Goal: Task Accomplishment & Management: Manage account settings

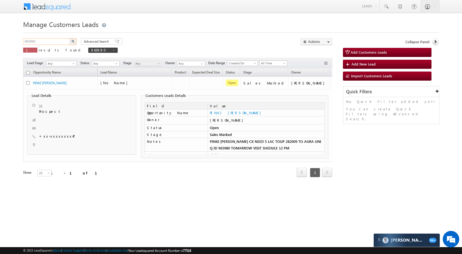
click at [48, 41] on input "965980" at bounding box center [46, 41] width 47 height 7
paste input "59716"
click at [72, 40] on img "button" at bounding box center [72, 41] width 3 height 3
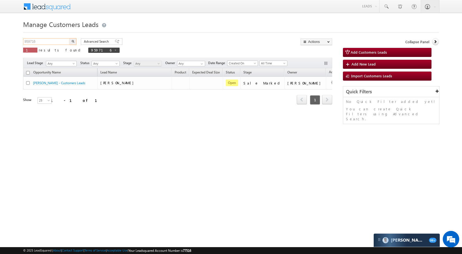
click at [59, 43] on input "959716" at bounding box center [46, 41] width 47 height 7
paste input "29"
click at [74, 41] on img "button" at bounding box center [72, 41] width 3 height 3
click at [52, 43] on input "959729" at bounding box center [46, 41] width 47 height 7
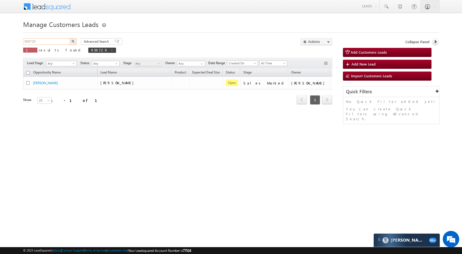
click at [52, 43] on input "959729" at bounding box center [46, 41] width 47 height 7
paste input "64"
click at [75, 41] on button "button" at bounding box center [72, 41] width 7 height 7
click at [51, 42] on input "959764" at bounding box center [46, 41] width 47 height 7
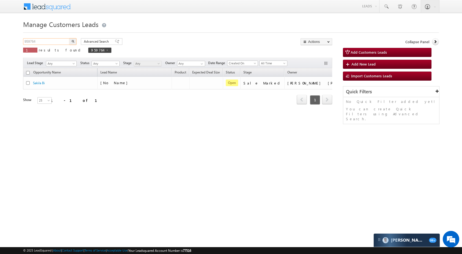
paste input "65882"
click at [75, 40] on button "button" at bounding box center [72, 41] width 7 height 7
click at [56, 42] on input "965882" at bounding box center [46, 41] width 47 height 7
paste input "1306"
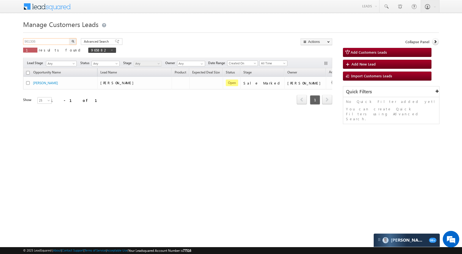
type input "961306"
click at [74, 42] on img "button" at bounding box center [72, 41] width 3 height 3
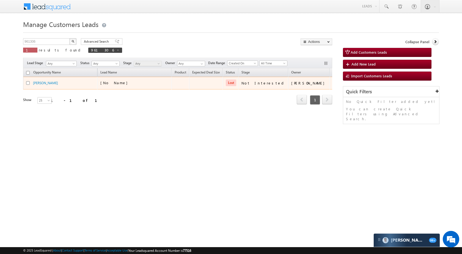
click at [42, 85] on div "Komish Kumar Rathor" at bounding box center [60, 82] width 55 height 5
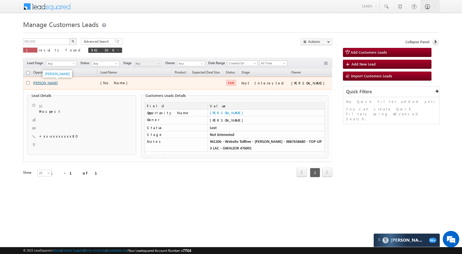
click at [50, 84] on link "Komish Kumar Rathor" at bounding box center [45, 83] width 25 height 4
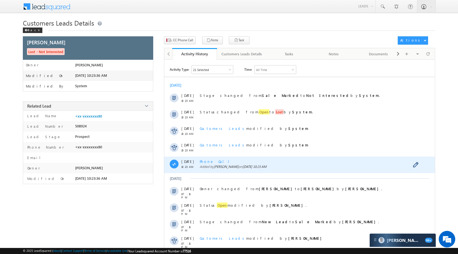
click at [207, 159] on span "Phone Call" at bounding box center [217, 161] width 34 height 5
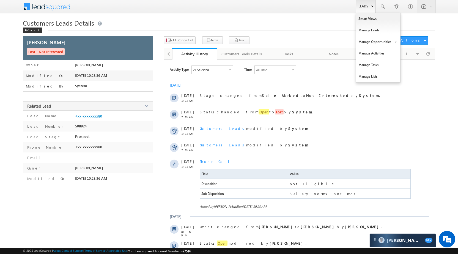
click at [368, 5] on link "Leads" at bounding box center [366, 6] width 20 height 13
click at [376, 38] on link "Manage Opportunities" at bounding box center [378, 42] width 44 height 12
click at [365, 5] on link "Leads" at bounding box center [366, 6] width 20 height 13
click at [385, 44] on link "Manage Opportunities" at bounding box center [378, 42] width 44 height 12
click at [362, 7] on link "Leads" at bounding box center [366, 6] width 20 height 13
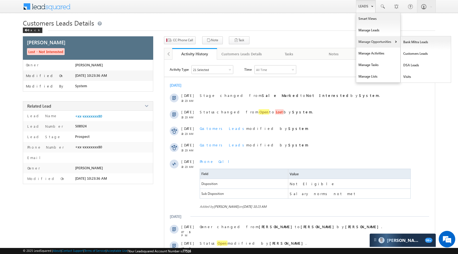
click at [382, 40] on link "Manage Opportunities" at bounding box center [378, 42] width 44 height 12
click at [360, 6] on link "Leads" at bounding box center [366, 6] width 20 height 13
click at [371, 38] on link "Manage Opportunities" at bounding box center [378, 42] width 44 height 12
click at [404, 50] on link "Customers Leads" at bounding box center [426, 54] width 50 height 12
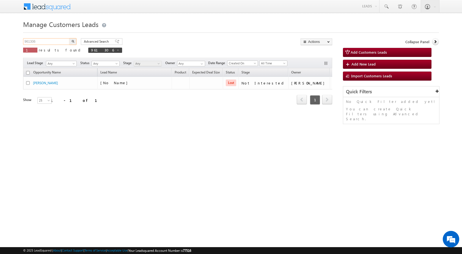
click at [55, 42] on input "961306" at bounding box center [46, 41] width 47 height 7
paste input "260"
click at [73, 42] on img "button" at bounding box center [72, 41] width 3 height 3
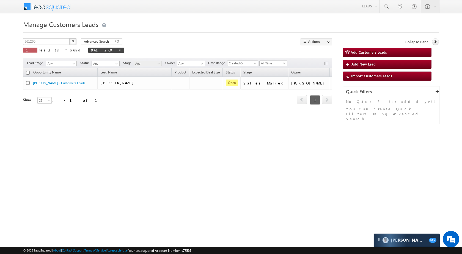
click at [46, 36] on div "Manage Customers Leads 961260 X 1 results found 961260 Advanced Search Advanced…" at bounding box center [231, 86] width 416 height 137
click at [45, 40] on input "961260" at bounding box center [46, 41] width 47 height 7
paste input "6641"
type input "966641"
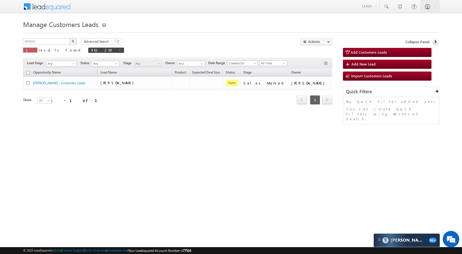
click at [73, 43] on button "button" at bounding box center [72, 41] width 7 height 7
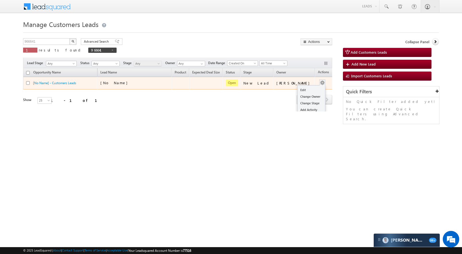
click at [319, 83] on button "button" at bounding box center [321, 82] width 5 height 5
click at [299, 91] on link "Edit" at bounding box center [310, 90] width 27 height 7
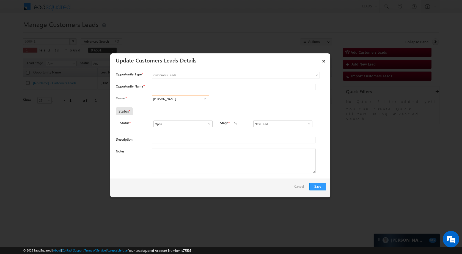
click at [176, 100] on input "[PERSON_NAME]" at bounding box center [180, 98] width 57 height 7
click at [168, 126] on link "Rana Sangram Singh rana.singh@sgrlimited.in" at bounding box center [180, 127] width 57 height 10
type input "Rana Sangram Singh"
click at [311, 122] on div "New Lead Interested Pending Documents Sales Marked Pending for Follow-Up Not Co…" at bounding box center [284, 123] width 62 height 7
click at [306, 123] on span at bounding box center [308, 124] width 5 height 4
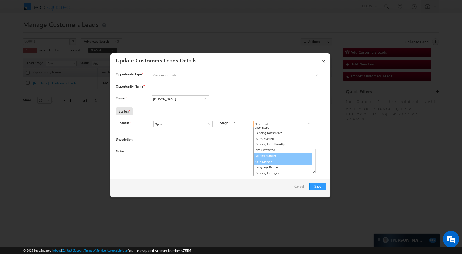
scroll to position [8, 0]
click at [281, 159] on link "Sale Marked" at bounding box center [282, 161] width 59 height 6
type input "Sale Marked"
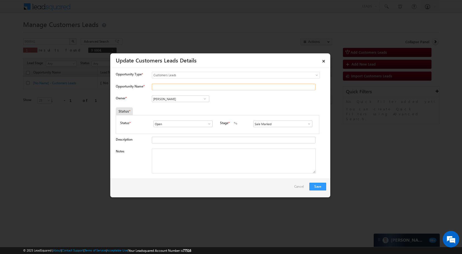
click at [214, 84] on input "Opportunity Name *" at bounding box center [234, 87] width 164 height 7
click at [159, 89] on input "Opportunity Name *" at bounding box center [234, 87] width 164 height 7
paste input "Vijay Kumar Singh"
type input "Vijay Kumar Singh"
click at [314, 183] on button "Save" at bounding box center [317, 187] width 17 height 8
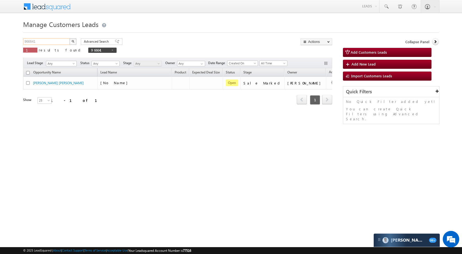
click at [53, 43] on input "966641" at bounding box center [46, 41] width 47 height 7
paste input "553"
type input "965531"
click at [75, 43] on button "button" at bounding box center [72, 41] width 7 height 7
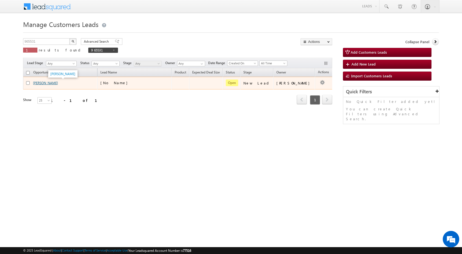
click at [50, 82] on link "[PERSON_NAME]" at bounding box center [45, 83] width 25 height 4
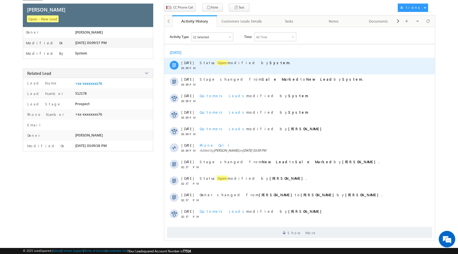
scroll to position [34, 0]
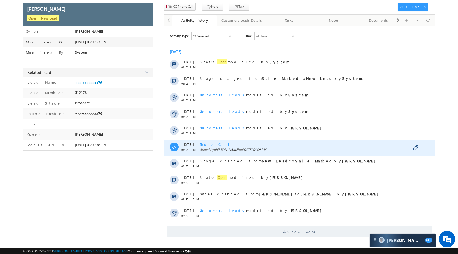
click at [209, 144] on span "Phone Call" at bounding box center [217, 144] width 34 height 5
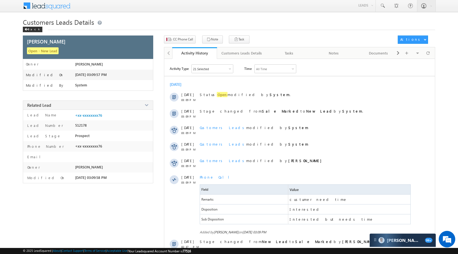
scroll to position [0, 0]
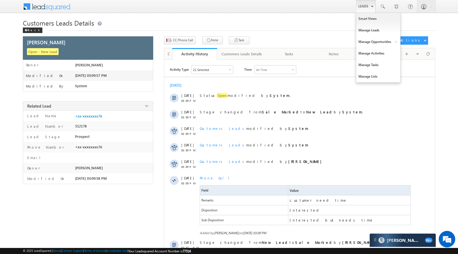
click at [366, 4] on link "Leads" at bounding box center [366, 6] width 20 height 13
click at [373, 43] on link "Manage Opportunities" at bounding box center [378, 42] width 44 height 12
click at [416, 51] on link "Customers Leads" at bounding box center [426, 54] width 50 height 12
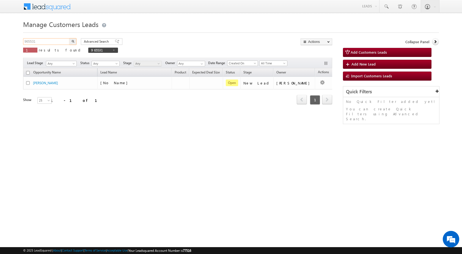
click at [56, 43] on input "965531" at bounding box center [46, 41] width 47 height 7
paste input "6674"
click at [72, 42] on img "button" at bounding box center [72, 41] width 3 height 3
click at [59, 41] on input "966674" at bounding box center [46, 41] width 47 height 7
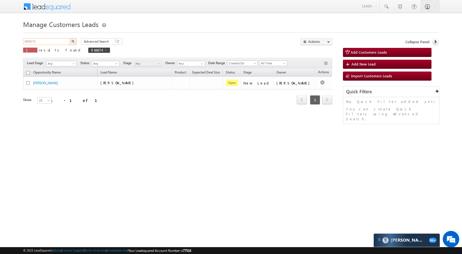
click at [59, 41] on input "966674" at bounding box center [46, 41] width 47 height 7
paste input "5264"
click at [75, 41] on button "button" at bounding box center [72, 41] width 7 height 7
click at [55, 38] on input "952644" at bounding box center [46, 41] width 47 height 7
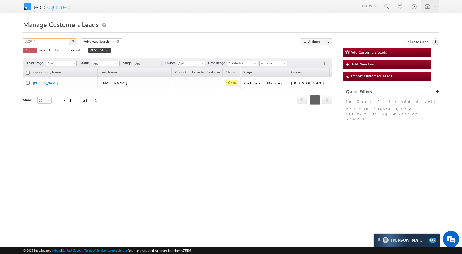
paste input "49330"
click at [74, 39] on button "button" at bounding box center [72, 41] width 7 height 7
click at [53, 42] on input "949330" at bounding box center [46, 41] width 47 height 7
paste input "54387"
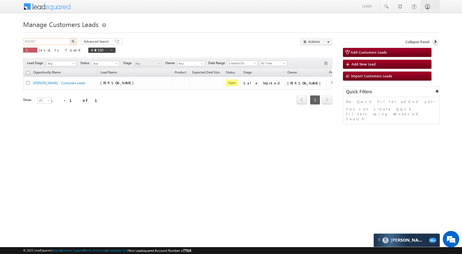
type input "954387"
click at [73, 43] on button "button" at bounding box center [72, 41] width 7 height 7
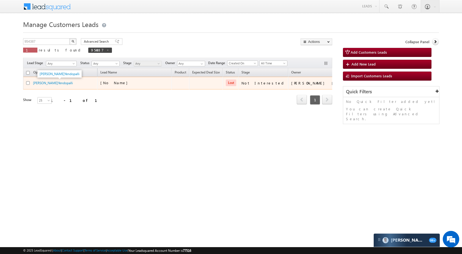
click at [58, 85] on div "[PERSON_NAME]Yendopalli" at bounding box center [60, 82] width 55 height 5
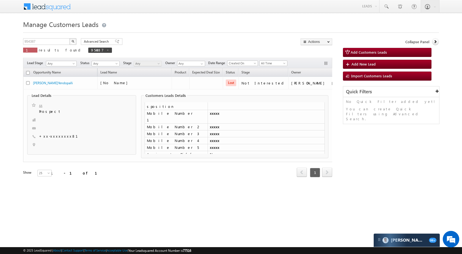
scroll to position [165, 0]
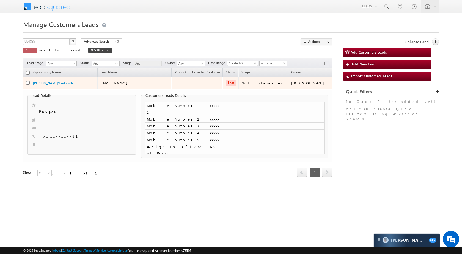
click at [39, 80] on td "[PERSON_NAME]Yendopalli" at bounding box center [60, 83] width 74 height 13
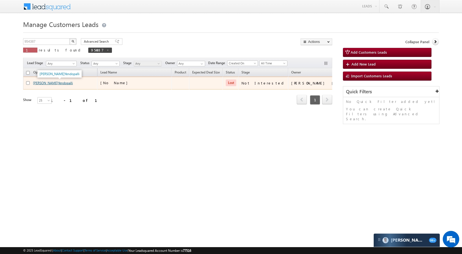
click at [42, 84] on link "[PERSON_NAME]Yendopalli" at bounding box center [53, 83] width 40 height 4
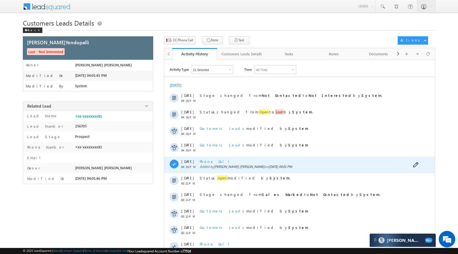
click at [209, 160] on span "Phone Call" at bounding box center [217, 161] width 34 height 5
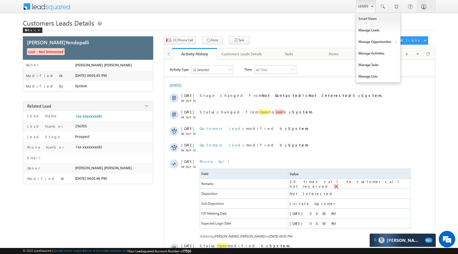
click at [359, 7] on link "Leads" at bounding box center [366, 6] width 20 height 13
click at [375, 43] on link "Manage Opportunities" at bounding box center [378, 42] width 44 height 12
click at [417, 52] on link "Customers Leads" at bounding box center [426, 54] width 50 height 12
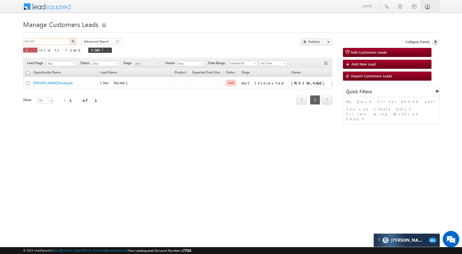
click at [48, 42] on input "954387" at bounding box center [46, 41] width 47 height 7
paste input "48885"
type input "948885"
click at [74, 42] on button "button" at bounding box center [72, 41] width 7 height 7
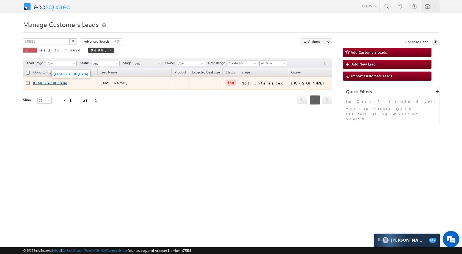
click at [40, 82] on link "[DEMOGRAPHIC_DATA]" at bounding box center [50, 83] width 34 height 4
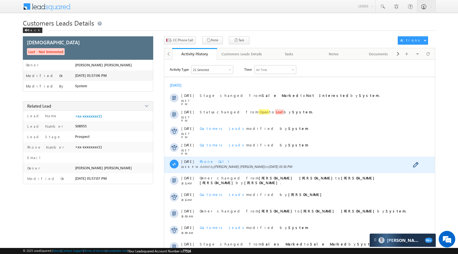
click at [207, 162] on span "Phone Call" at bounding box center [217, 161] width 34 height 5
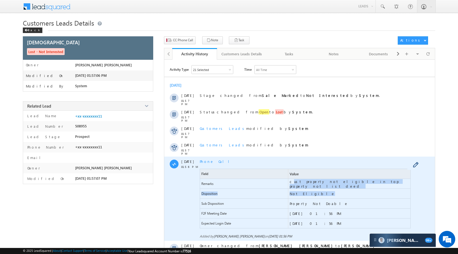
drag, startPoint x: 291, startPoint y: 185, endPoint x: 381, endPoint y: 191, distance: 90.3
click at [381, 191] on div "Field Value Remarks cust property not eligible in top property not list deed Di…" at bounding box center [305, 199] width 211 height 60
click at [381, 187] on span "cust property not eligible in top property not list deed" at bounding box center [349, 184] width 122 height 10
drag, startPoint x: 379, startPoint y: 183, endPoint x: 288, endPoint y: 181, distance: 91.3
click at [288, 181] on div "Remarks cust property not eligible in top property not list deed" at bounding box center [305, 184] width 211 height 10
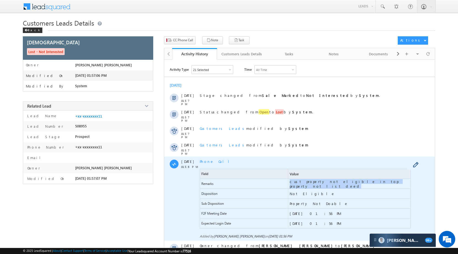
copy div "cust property not eligible in top property not list deed"
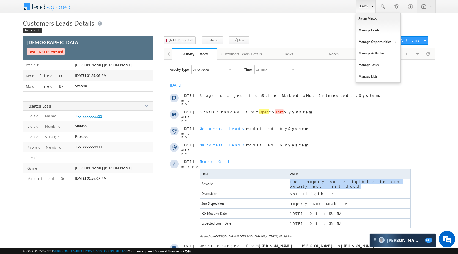
click at [368, 7] on link "Leads" at bounding box center [366, 6] width 20 height 13
click at [376, 42] on link "Manage Opportunities" at bounding box center [378, 42] width 44 height 12
click at [410, 53] on link "Customers Leads" at bounding box center [426, 54] width 50 height 12
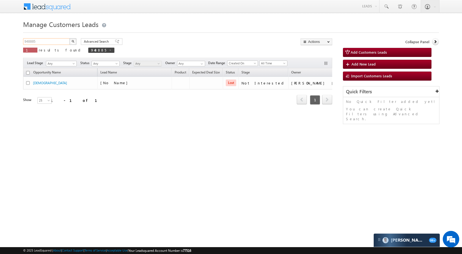
click at [53, 40] on input "948885" at bounding box center [46, 41] width 47 height 7
paste input "6086"
type input "960865"
click at [71, 39] on button "button" at bounding box center [72, 41] width 7 height 7
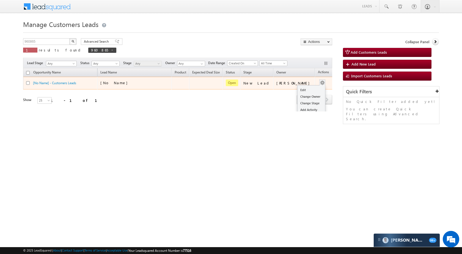
click at [319, 81] on button "button" at bounding box center [321, 82] width 5 height 5
click at [304, 87] on td "[PERSON_NAME]" at bounding box center [294, 83] width 42 height 13
click at [319, 81] on button "button" at bounding box center [321, 82] width 5 height 5
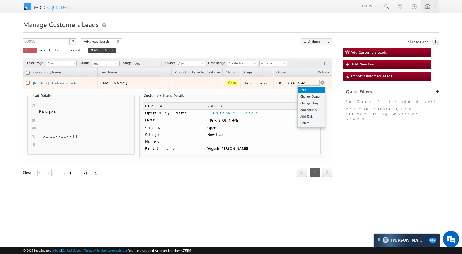
click at [306, 88] on link "Edit" at bounding box center [310, 90] width 27 height 7
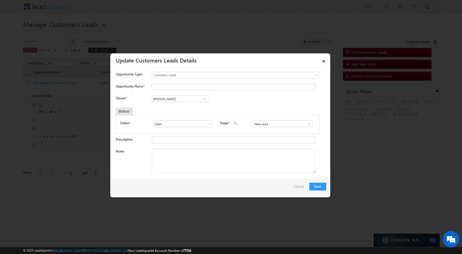
click at [193, 91] on div at bounding box center [232, 88] width 161 height 8
click at [194, 87] on input "Opportunity Name *" at bounding box center [234, 87] width 164 height 7
paste input "Yogesh [PERSON_NAME]"
type input "Yogesh [PERSON_NAME]"
click at [186, 100] on input "[PERSON_NAME]" at bounding box center [180, 98] width 57 height 7
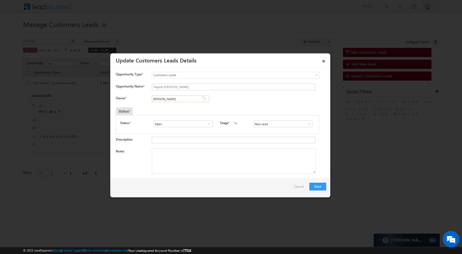
paste input "[PERSON_NAME] [PERSON_NAME]"
click at [179, 110] on span "[EMAIL_ADDRESS][PERSON_NAME][DOMAIN_NAME]" at bounding box center [178, 109] width 49 height 4
type input "[PERSON_NAME] [PERSON_NAME]"
click at [306, 125] on span at bounding box center [308, 124] width 5 height 4
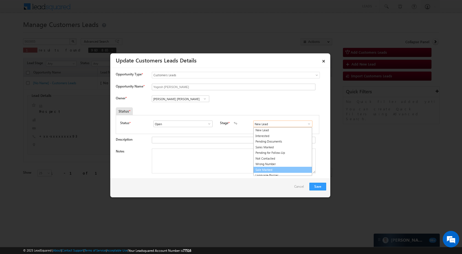
click at [280, 170] on link "Sale Marked" at bounding box center [282, 170] width 59 height 6
type input "Sale Marked"
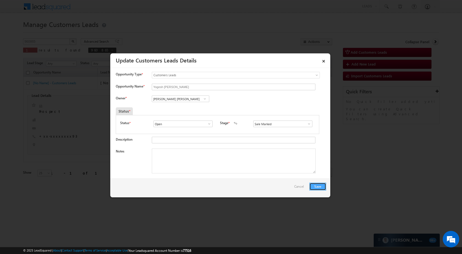
click at [315, 186] on button "Save" at bounding box center [317, 187] width 17 height 8
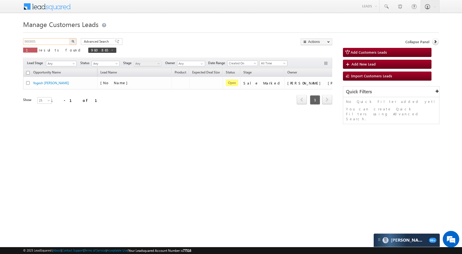
click at [62, 42] on input "960865" at bounding box center [46, 41] width 47 height 7
paste input "58001"
click at [76, 39] on button "button" at bounding box center [72, 41] width 7 height 7
click at [51, 39] on input "958001" at bounding box center [46, 41] width 47 height 7
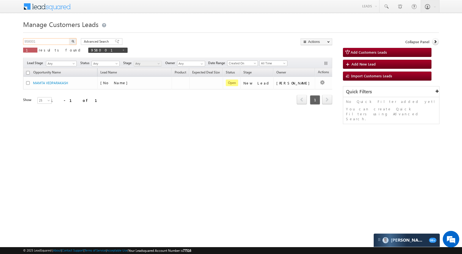
click at [51, 39] on input "958001" at bounding box center [46, 41] width 47 height 7
paste input "7767"
click at [73, 40] on img "button" at bounding box center [72, 41] width 3 height 3
click at [57, 39] on input "957767" at bounding box center [46, 41] width 47 height 7
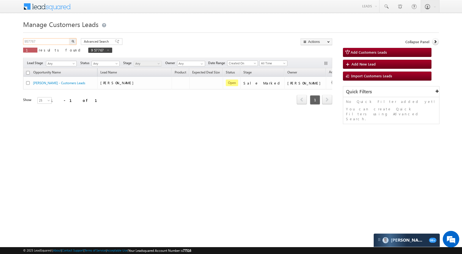
paste input "9786"
type input "959786"
click at [74, 43] on button "button" at bounding box center [72, 41] width 7 height 7
